Goal: Information Seeking & Learning: Learn about a topic

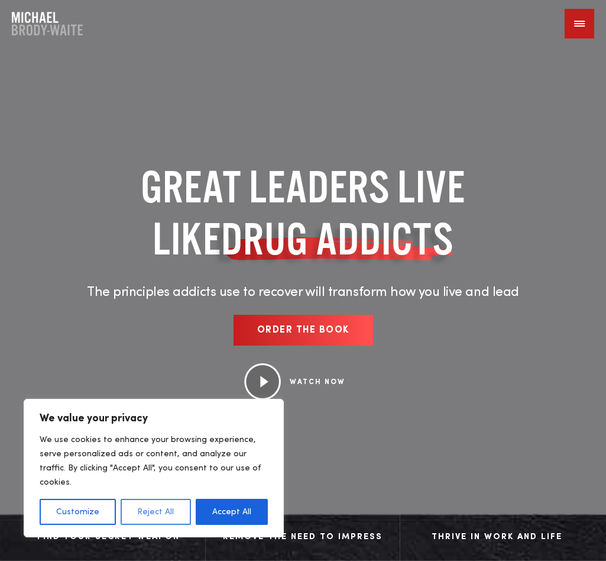
click at [157, 453] on button "Reject All" at bounding box center [156, 511] width 70 height 26
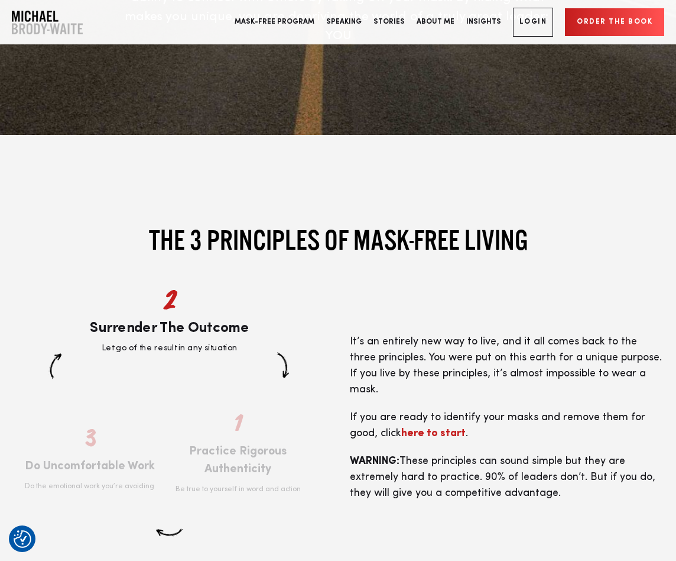
scroll to position [2346, 0]
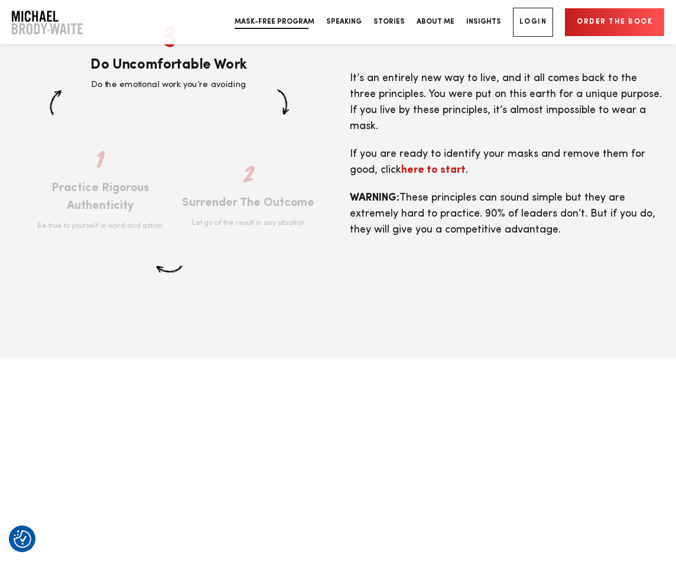
click at [310, 22] on link "Mask-Free Program" at bounding box center [275, 22] width 92 height 44
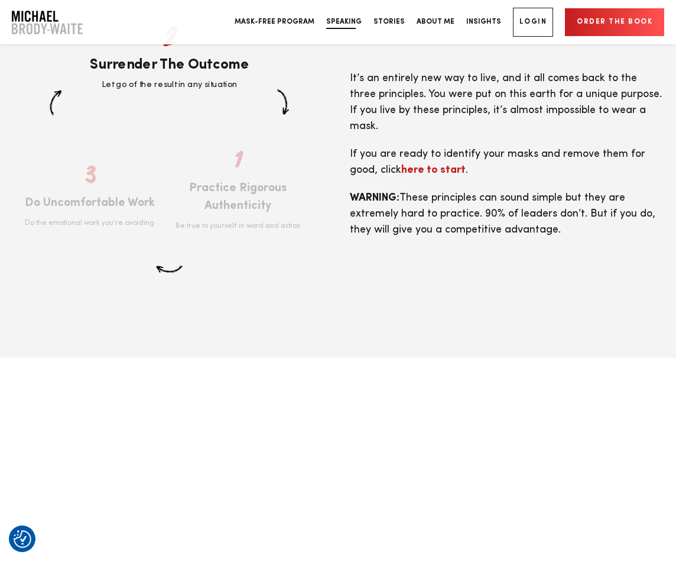
click at [363, 20] on link "Speaking" at bounding box center [343, 22] width 47 height 44
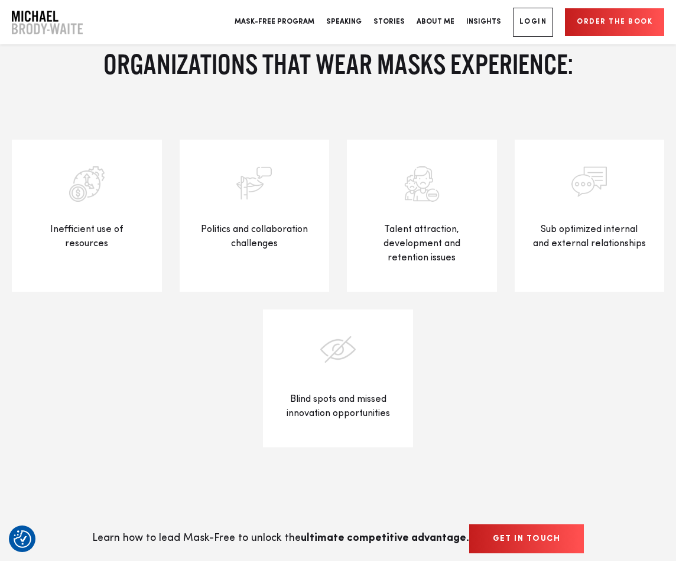
scroll to position [1104, 0]
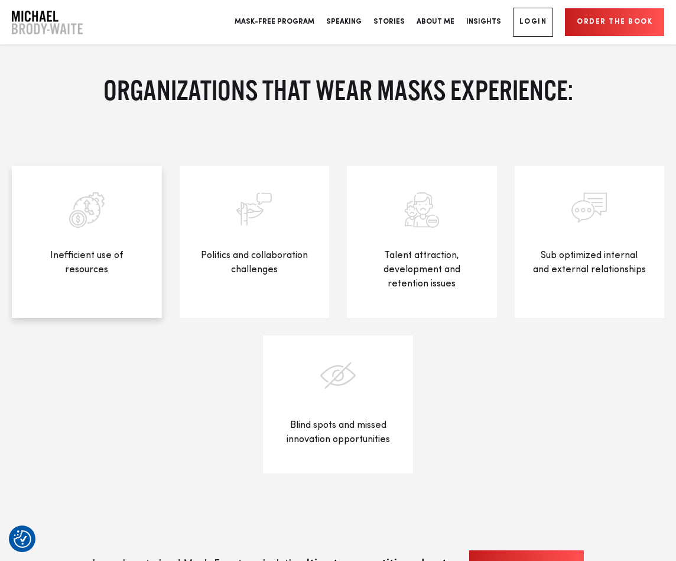
click at [88, 232] on div "Inefficient use of resources" at bounding box center [87, 242] width 150 height 152
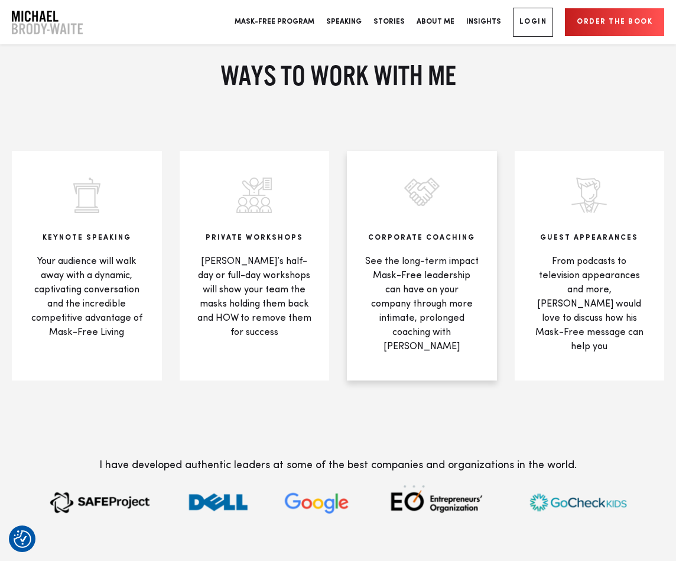
scroll to position [2346, 0]
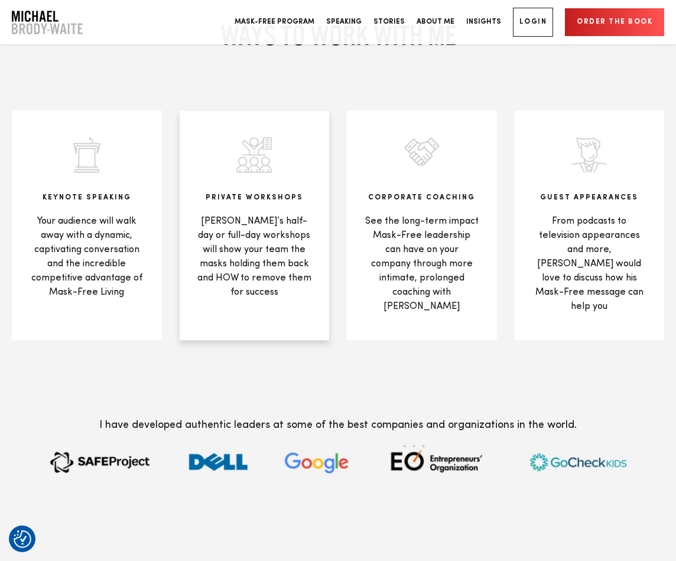
click at [268, 164] on img at bounding box center [254, 154] width 35 height 35
drag, startPoint x: 125, startPoint y: 235, endPoint x: 170, endPoint y: 234, distance: 45.5
click at [122, 235] on p "Your audience will walk away with a dynamic, captivating conversation and the i…" at bounding box center [87, 256] width 115 height 85
click at [579, 214] on p "From podcasts to television appearances and more, [PERSON_NAME] would love to d…" at bounding box center [590, 263] width 115 height 99
click at [275, 271] on p "[PERSON_NAME]’s half-day or full-day workshops will show your team the masks ho…" at bounding box center [254, 256] width 115 height 85
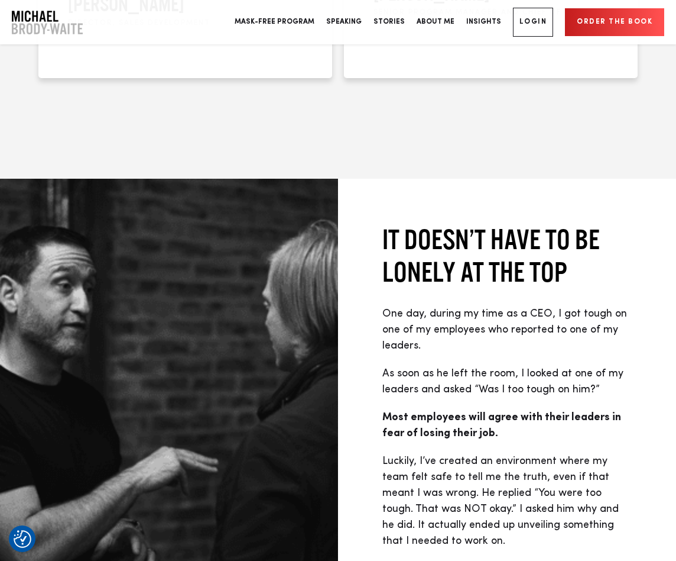
scroll to position [3863, 0]
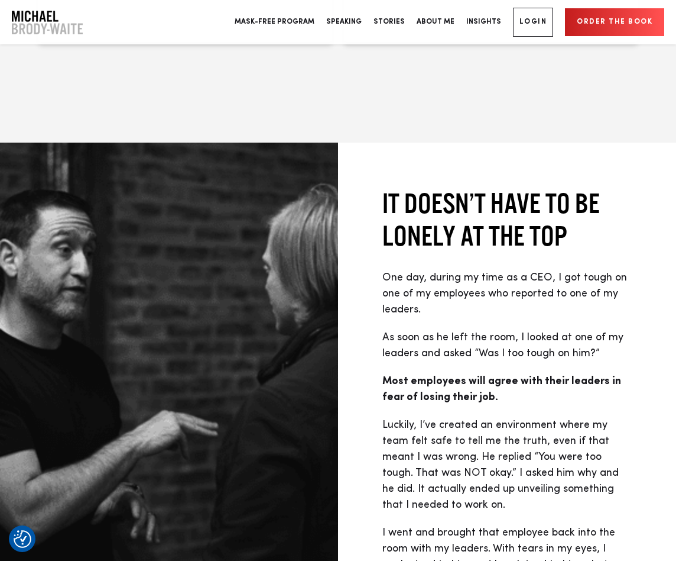
click at [604, 21] on link "Order the book" at bounding box center [614, 22] width 99 height 28
